Goal: Information Seeking & Learning: Learn about a topic

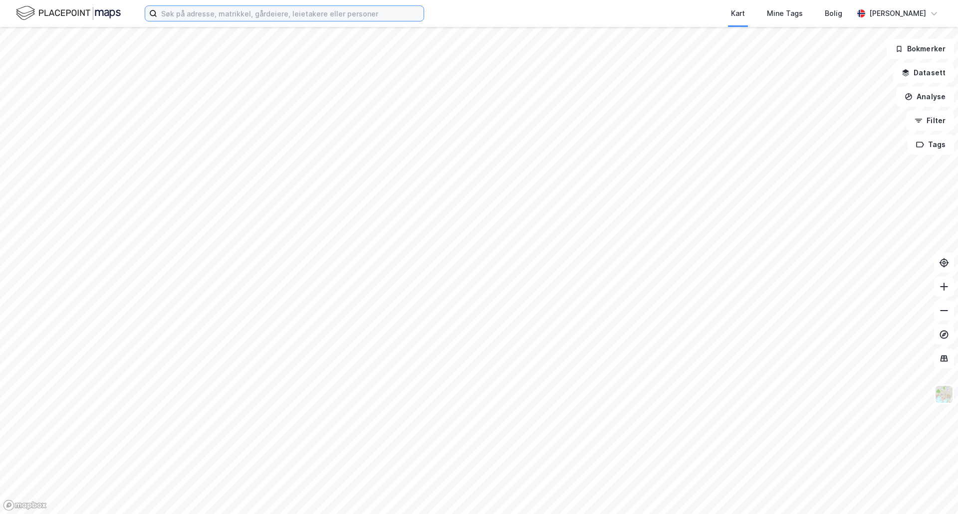
click at [178, 17] on input at bounding box center [290, 13] width 266 height 15
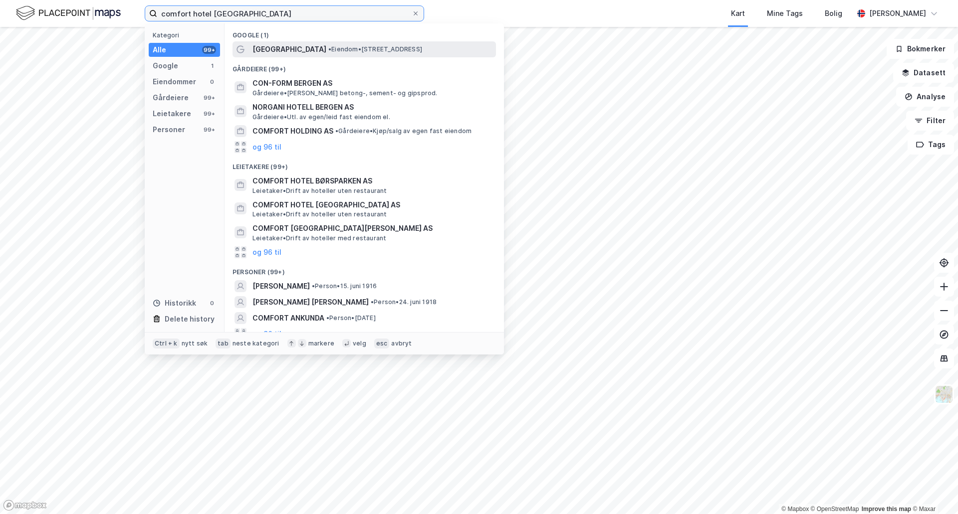
type input "comfort hotel [GEOGRAPHIC_DATA]"
click at [268, 49] on span "[GEOGRAPHIC_DATA]" at bounding box center [290, 49] width 74 height 12
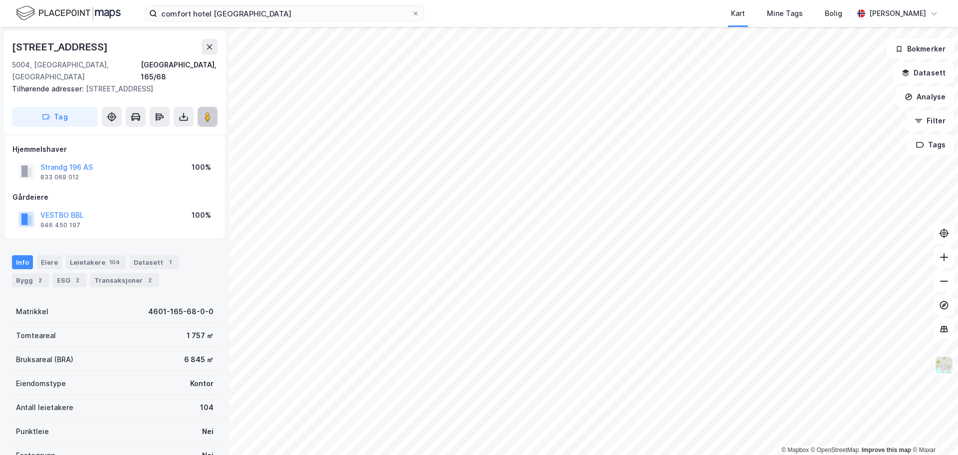
click at [208, 112] on image at bounding box center [208, 117] width 6 height 10
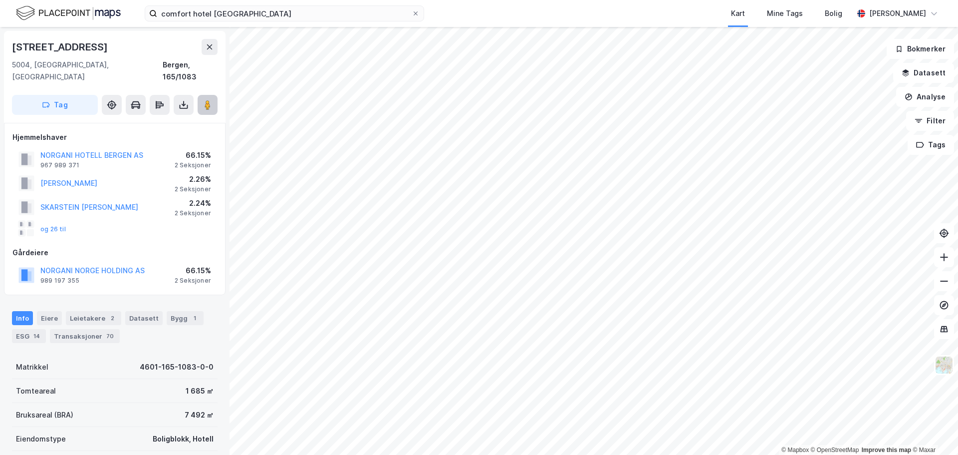
click at [210, 100] on image at bounding box center [208, 105] width 6 height 10
click at [938, 70] on button "Datasett" at bounding box center [923, 73] width 61 height 20
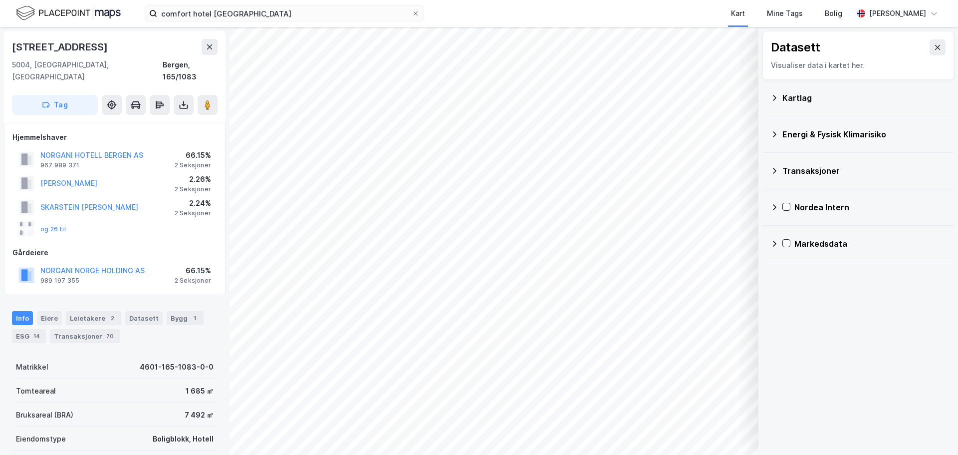
click at [807, 209] on div "Nordea Intern" at bounding box center [870, 207] width 152 height 12
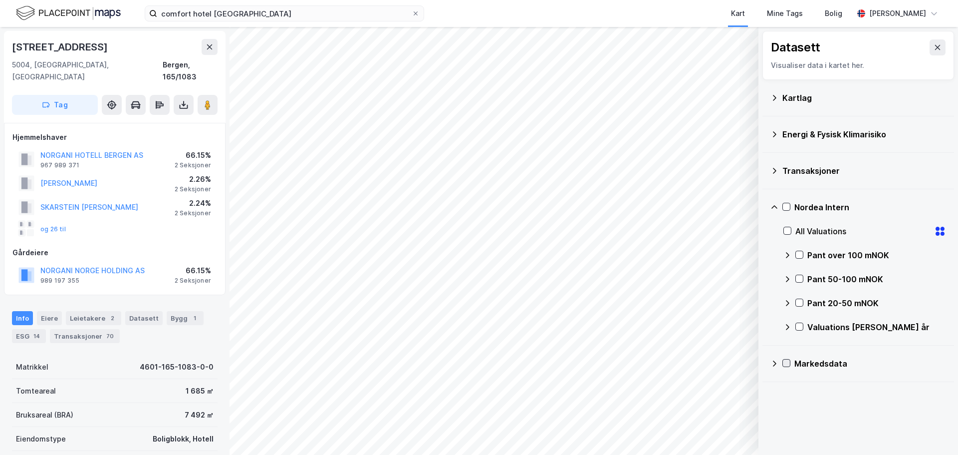
click at [786, 364] on icon at bounding box center [786, 362] width 5 height 3
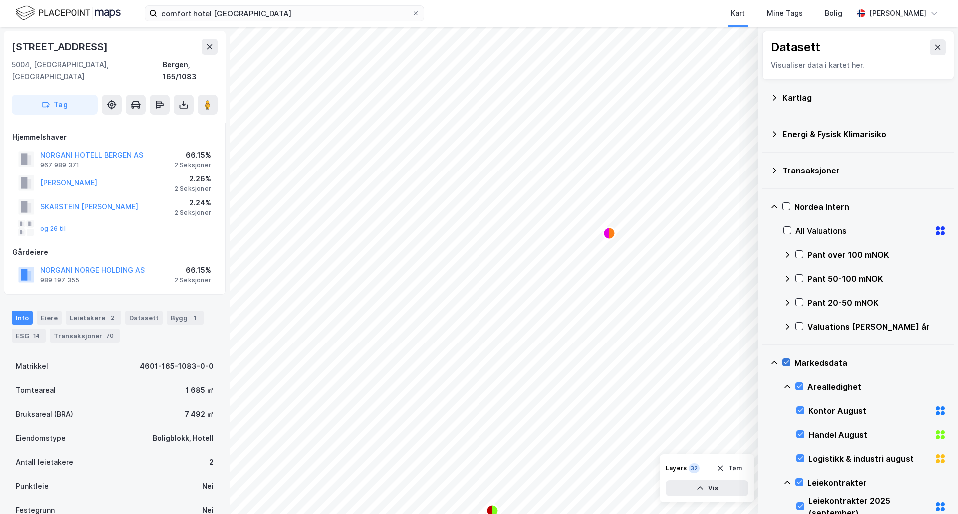
click at [789, 361] on icon at bounding box center [786, 362] width 7 height 7
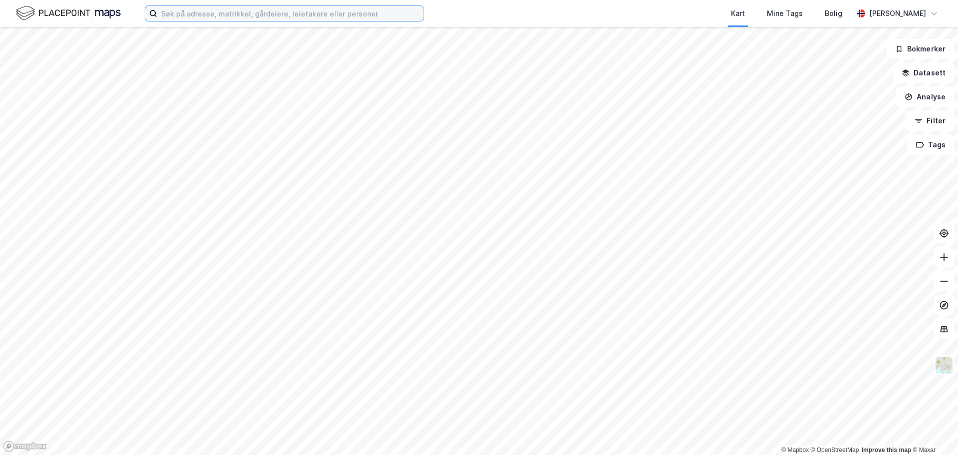
click at [246, 10] on input at bounding box center [290, 13] width 266 height 15
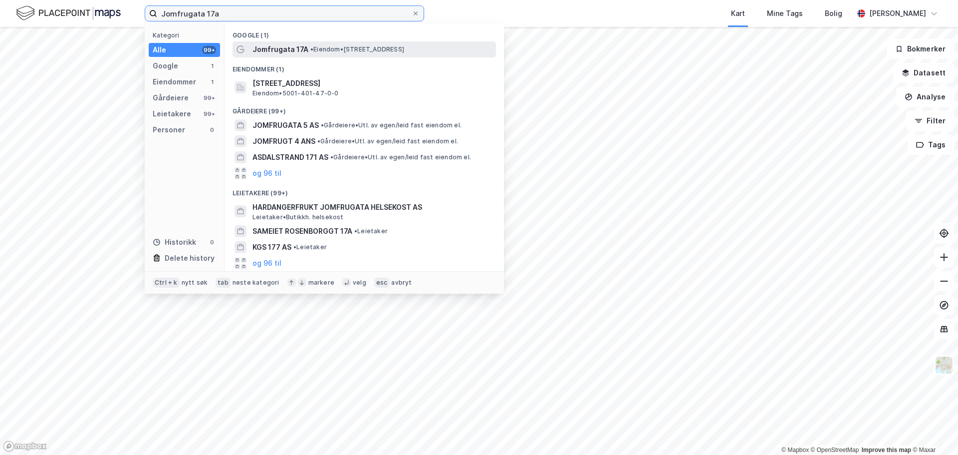
type input "Jomfrugata 17a"
click at [329, 49] on span "• Eiendom • [STREET_ADDRESS]" at bounding box center [357, 49] width 94 height 8
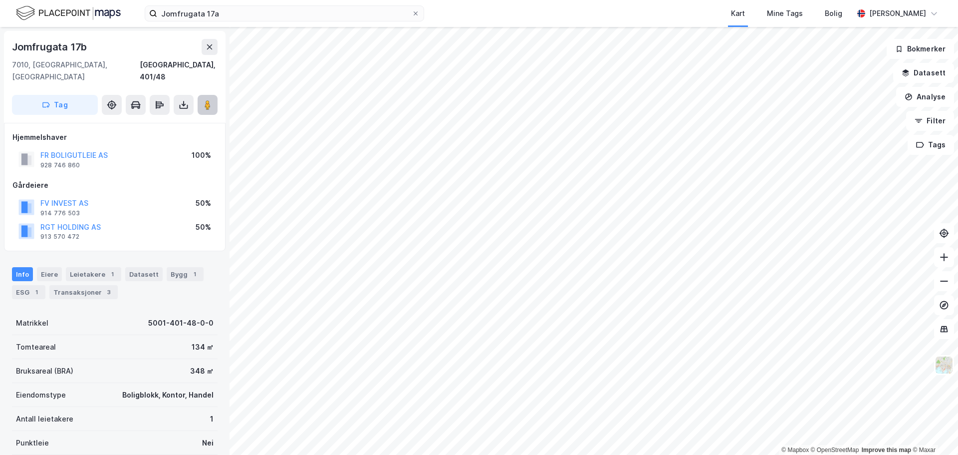
click at [205, 100] on icon at bounding box center [208, 105] width 10 height 10
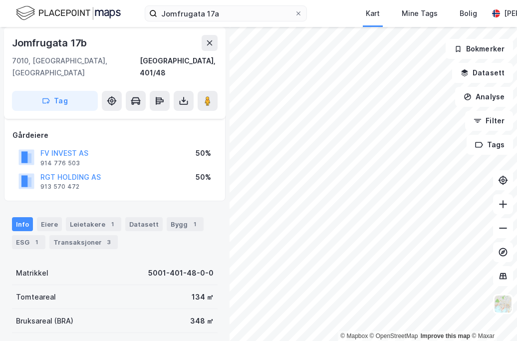
scroll to position [100, 0]
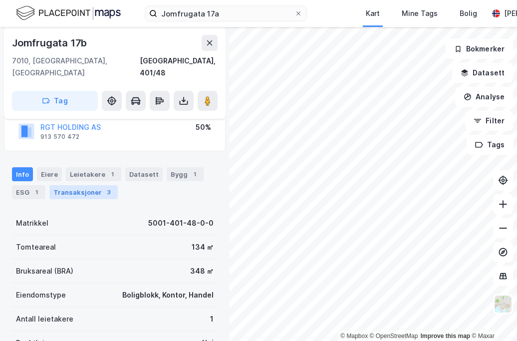
click at [95, 185] on div "Transaksjoner 3" at bounding box center [83, 192] width 68 height 14
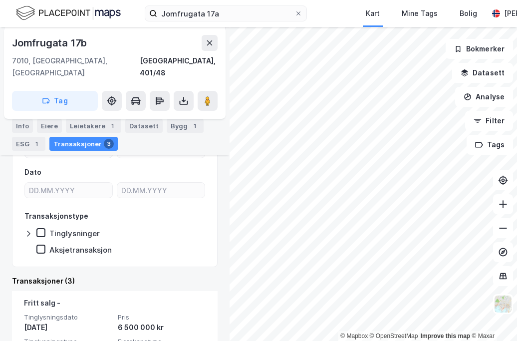
scroll to position [295, 0]
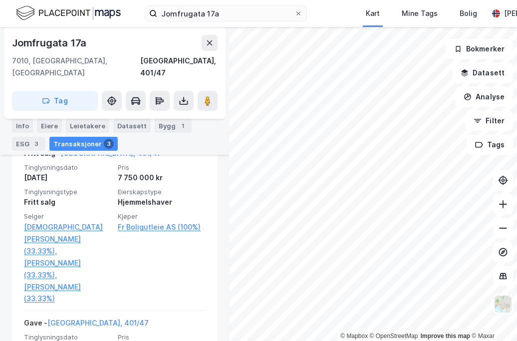
scroll to position [295, 0]
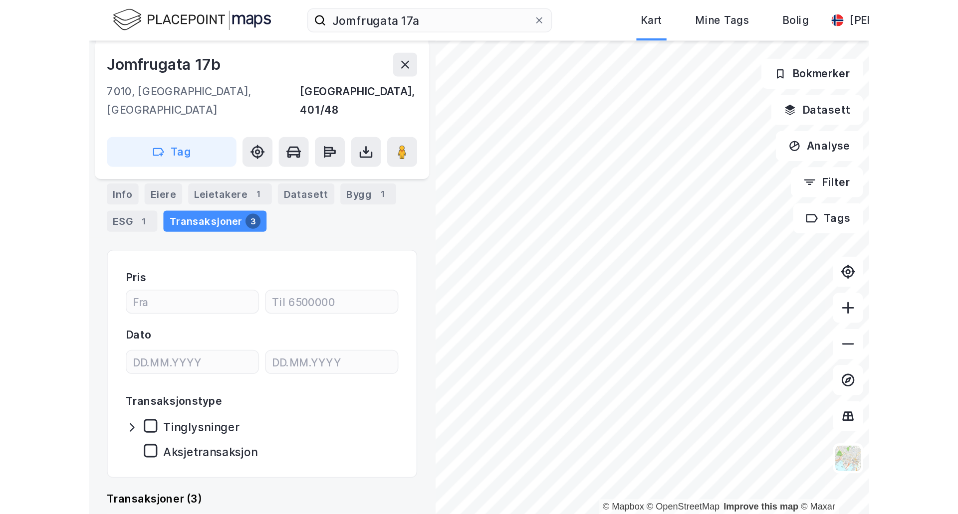
scroll to position [295, 0]
